Goal: Find specific page/section: Find specific page/section

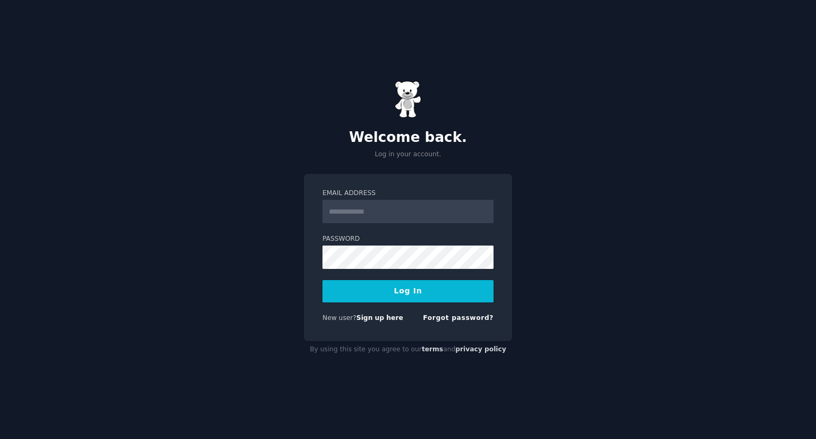
click at [326, 220] on input "Email Address" at bounding box center [408, 211] width 171 height 23
type input "**********"
click at [388, 294] on button "Log In" at bounding box center [408, 291] width 171 height 22
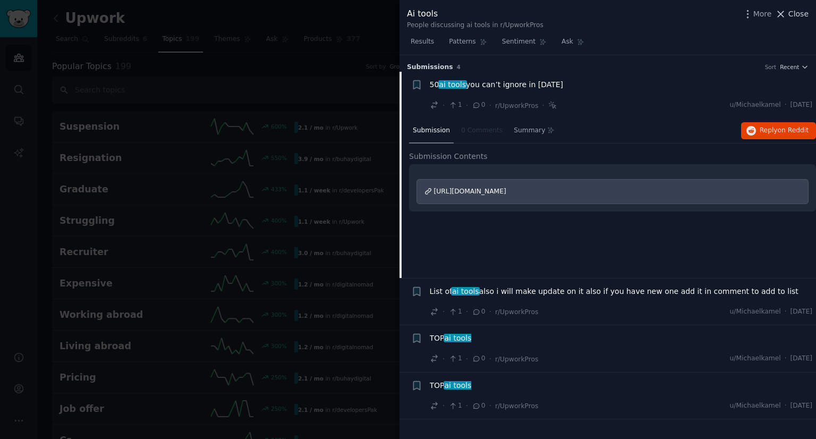
click at [794, 10] on span "Close" at bounding box center [799, 14] width 20 height 11
